Goal: Information Seeking & Learning: Find specific fact

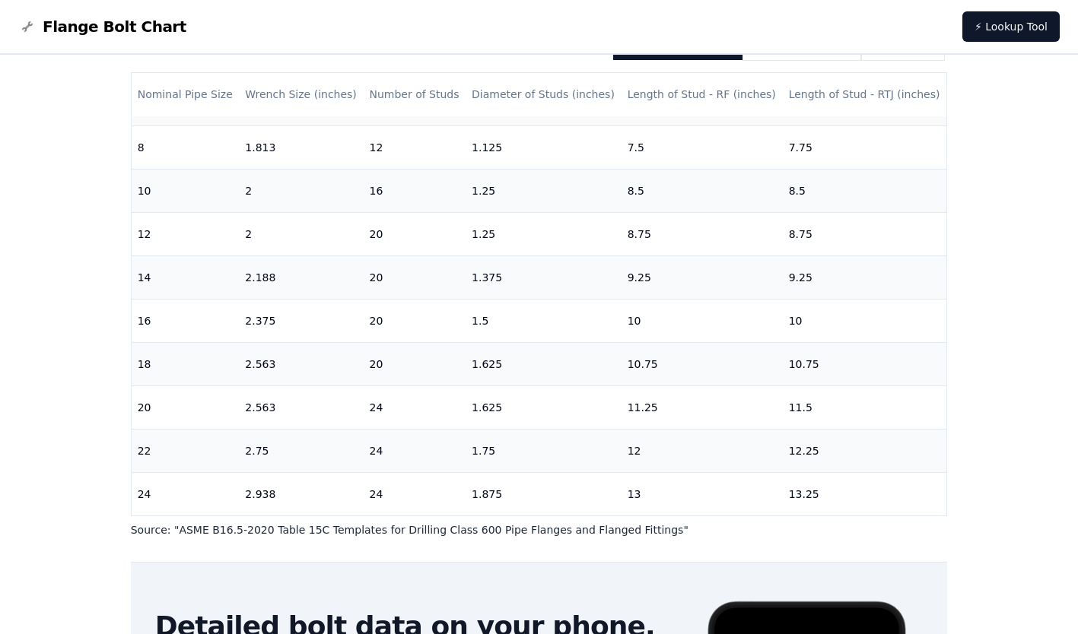
scroll to position [228, 0]
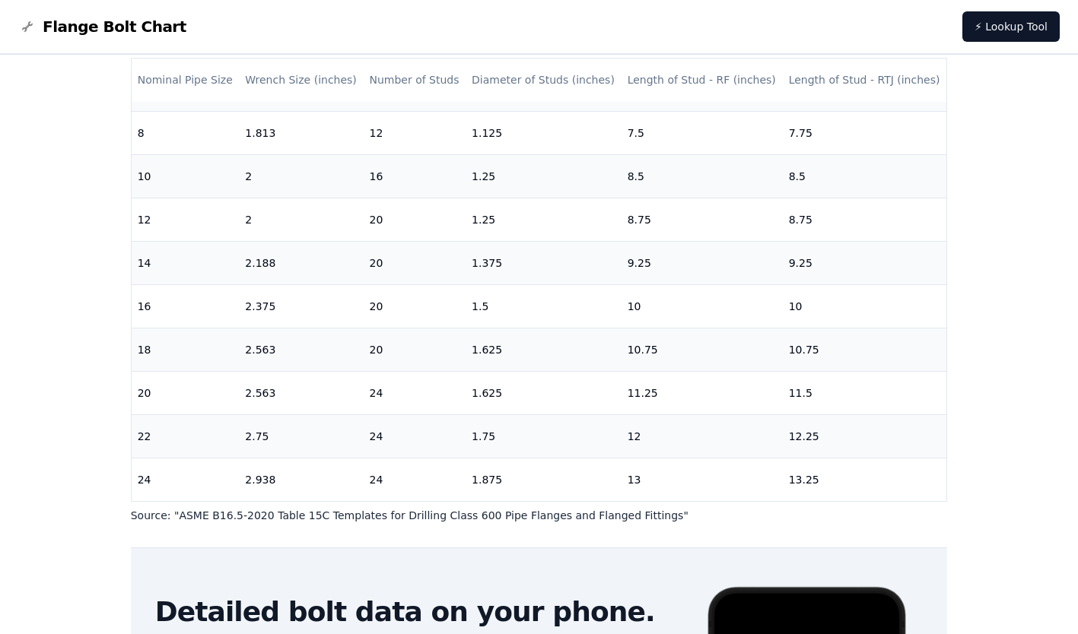
click at [508, 45] on nav "Flange Bolt Chart ⚡ Lookup Tool" at bounding box center [539, 27] width 1078 height 55
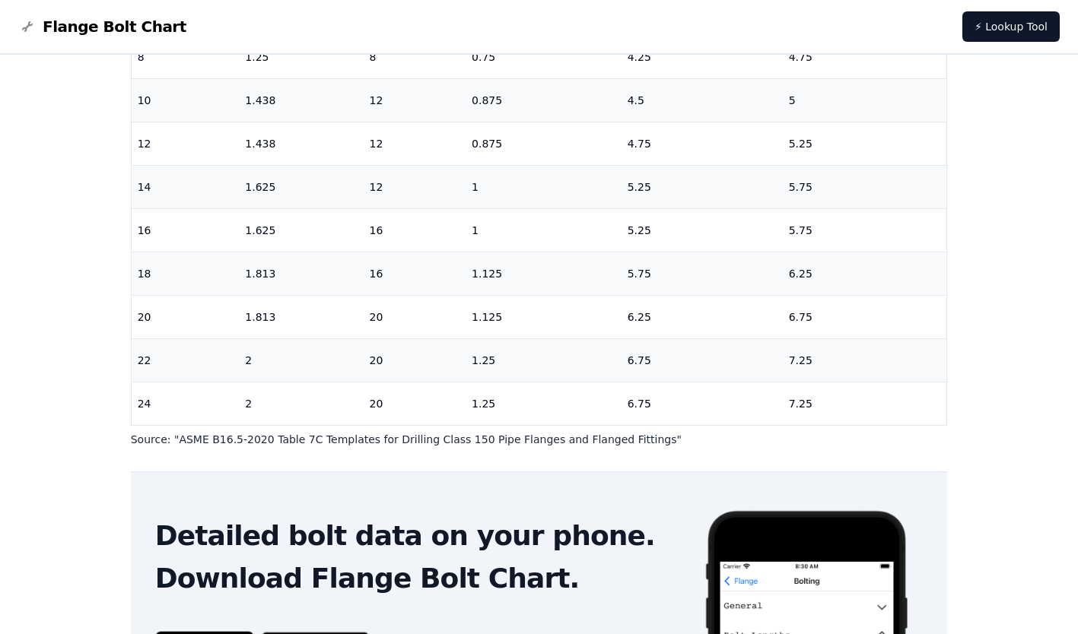
scroll to position [522, 0]
